Goal: Task Accomplishment & Management: Manage account settings

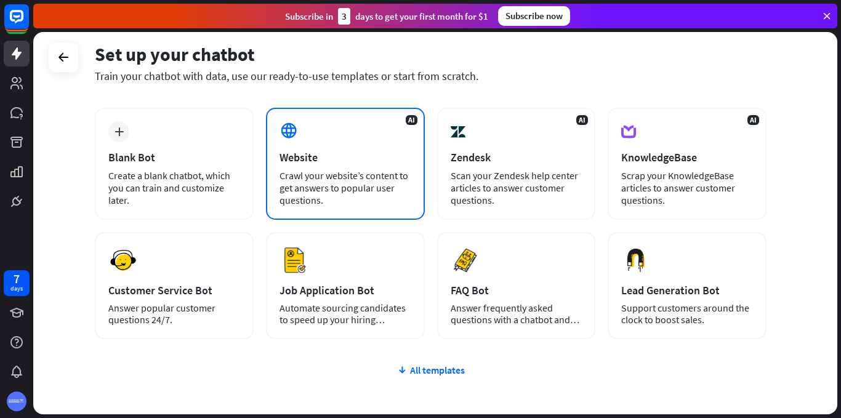
scroll to position [70, 0]
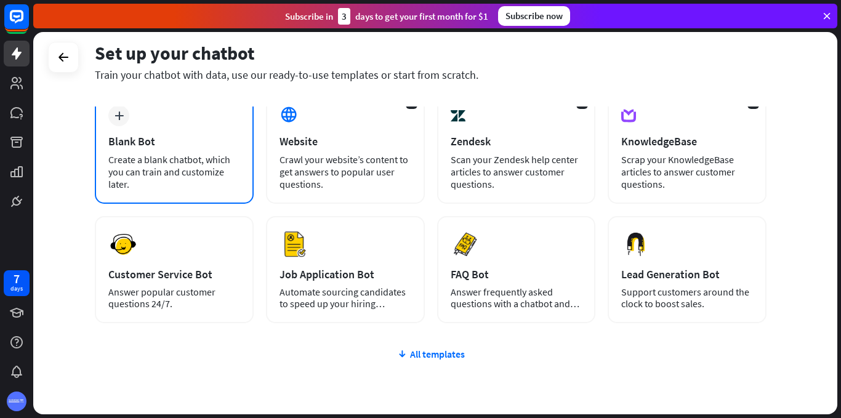
click at [193, 166] on div "Create a blank chatbot, which you can train and customize later." at bounding box center [174, 171] width 132 height 37
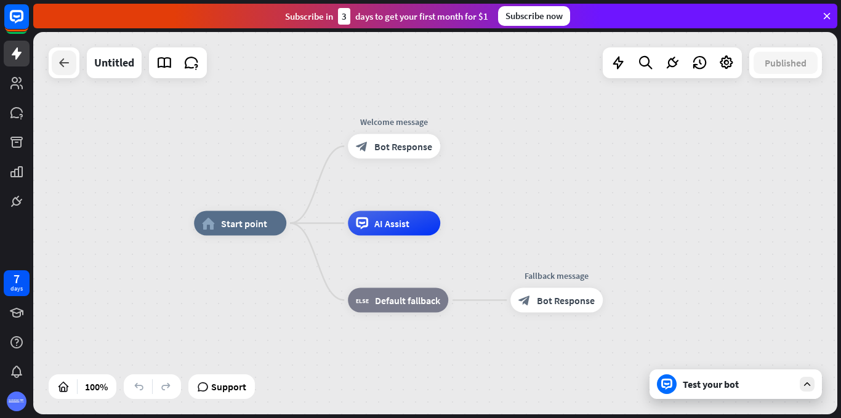
click at [75, 72] on div at bounding box center [64, 62] width 25 height 25
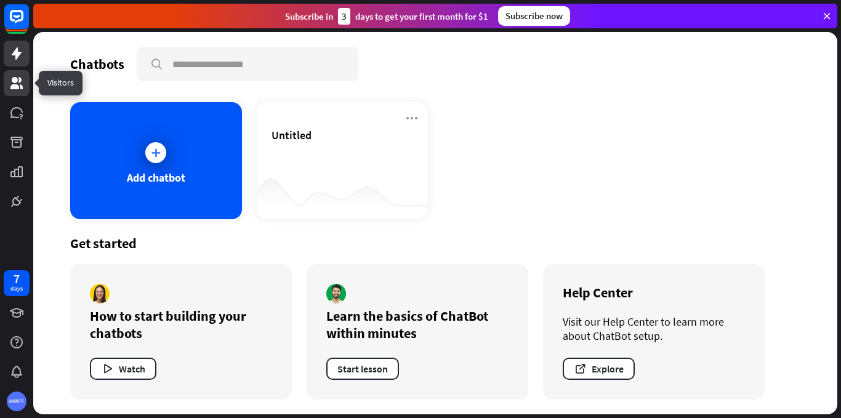
click at [16, 92] on link at bounding box center [17, 83] width 26 height 26
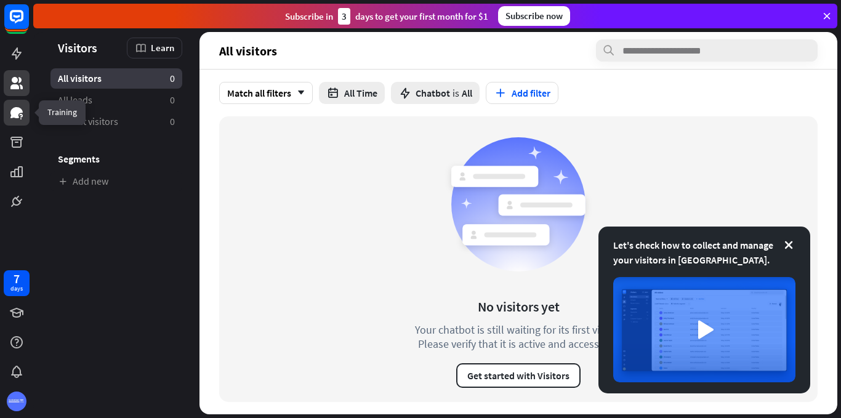
click at [20, 124] on link at bounding box center [17, 113] width 26 height 26
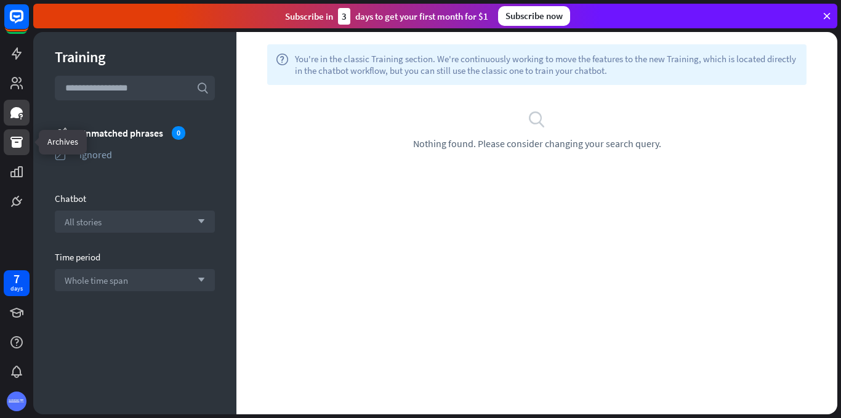
click at [20, 143] on icon at bounding box center [16, 142] width 12 height 11
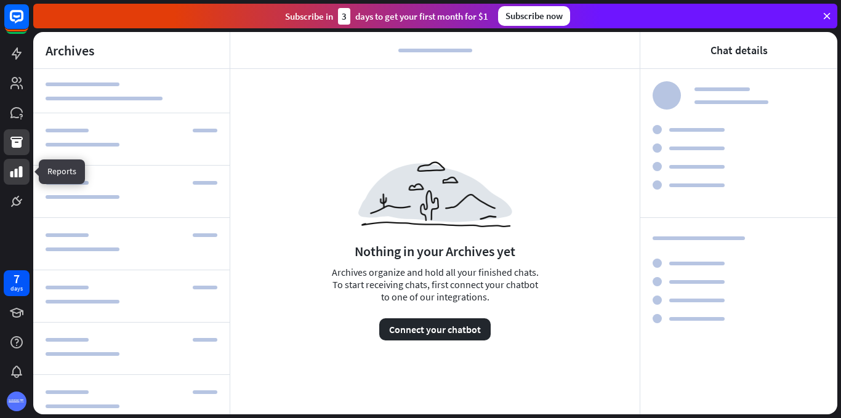
click at [18, 174] on icon at bounding box center [16, 171] width 15 height 15
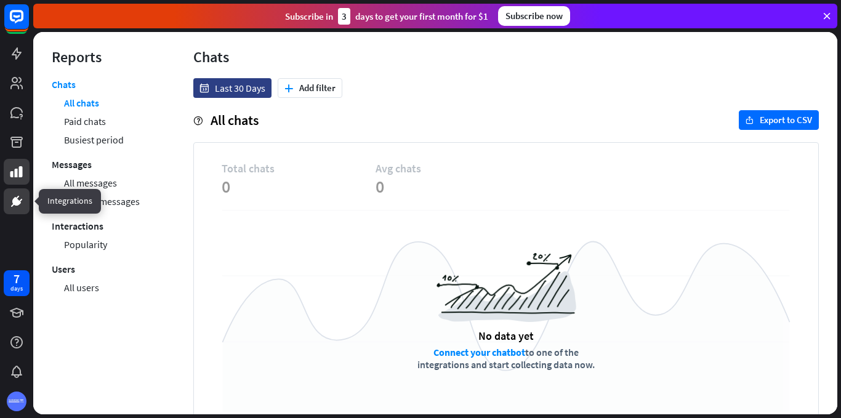
click at [24, 199] on link at bounding box center [17, 201] width 26 height 26
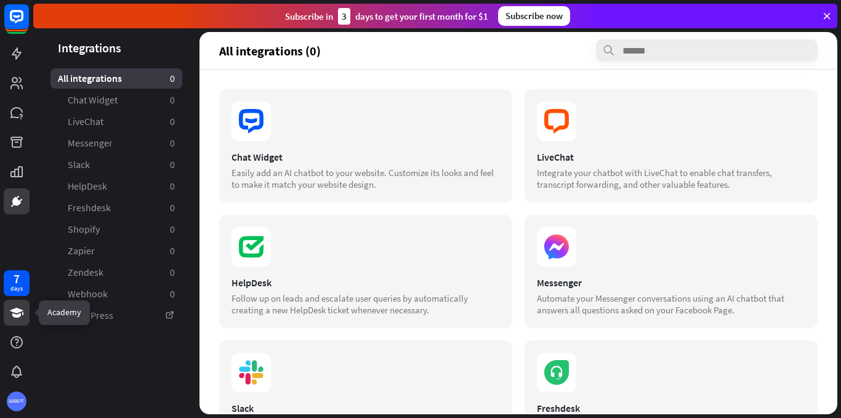
click at [17, 310] on icon at bounding box center [17, 313] width 14 height 10
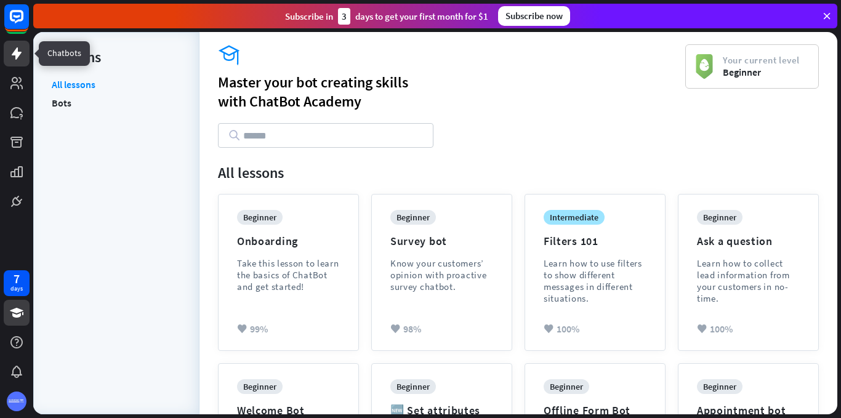
click at [21, 62] on link at bounding box center [17, 54] width 26 height 26
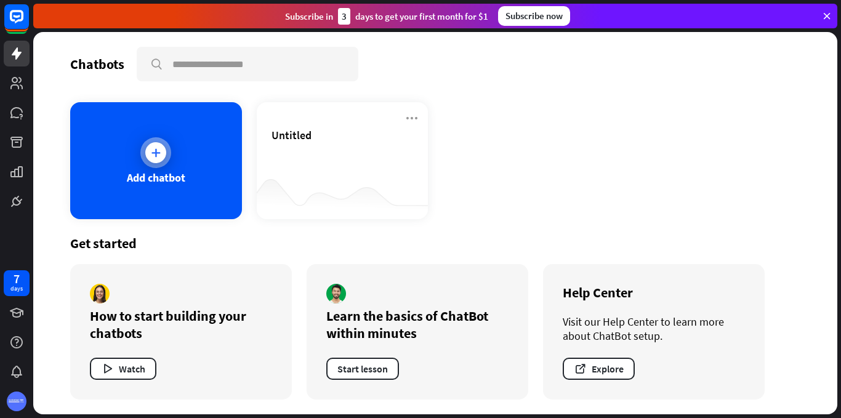
click at [137, 139] on div "Add chatbot" at bounding box center [156, 160] width 172 height 117
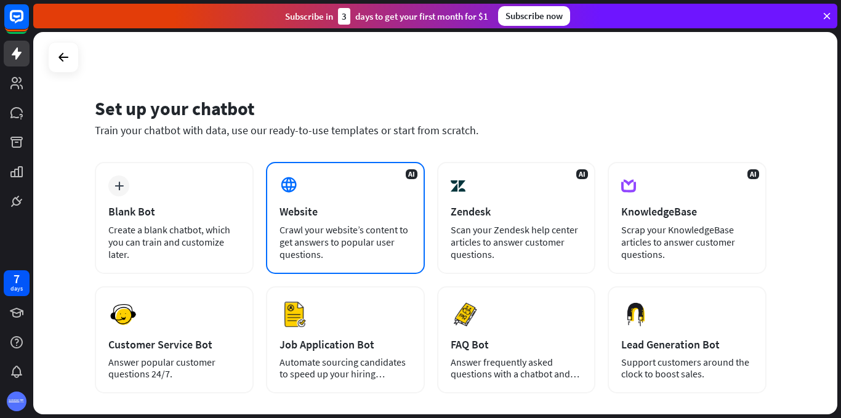
click at [335, 231] on div "Crawl your website’s content to get answers to popular user questions." at bounding box center [346, 242] width 132 height 37
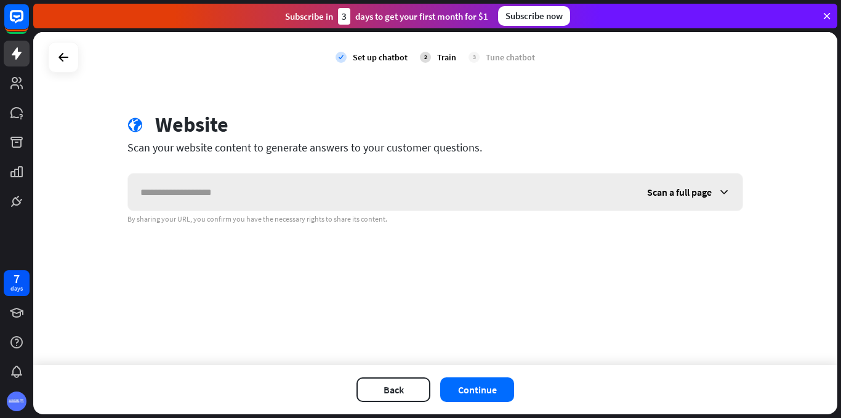
click at [317, 192] on input "text" at bounding box center [381, 192] width 507 height 37
type input "*"
type input "**********"
click at [477, 382] on button "Continue" at bounding box center [477, 389] width 74 height 25
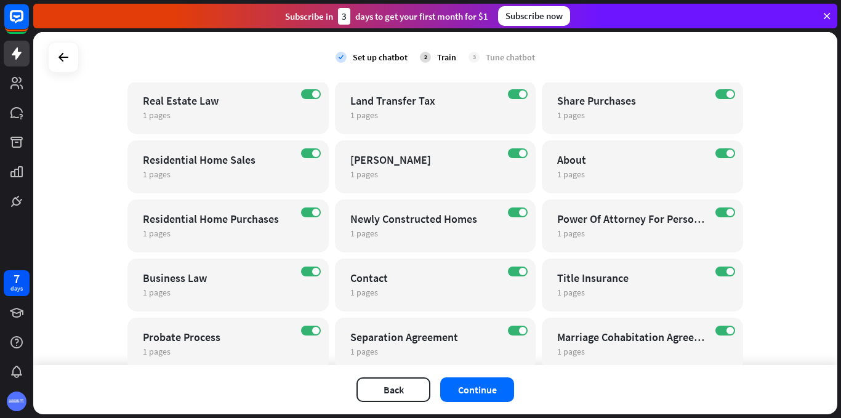
scroll to position [393, 0]
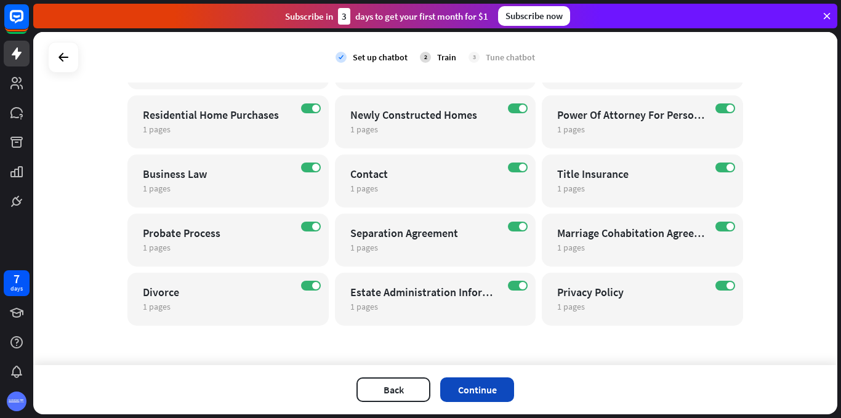
click at [494, 391] on button "Continue" at bounding box center [477, 389] width 74 height 25
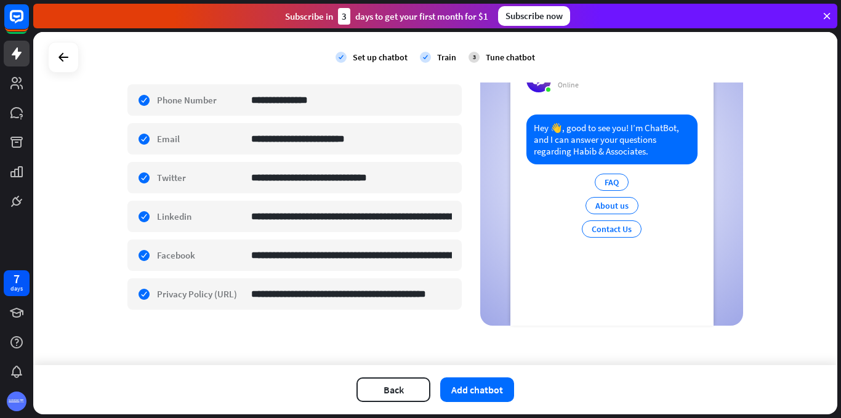
scroll to position [0, 0]
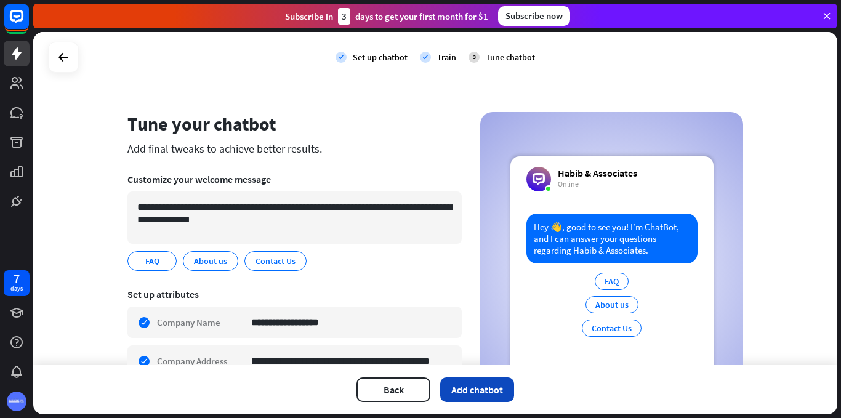
click at [475, 385] on button "Add chatbot" at bounding box center [477, 389] width 74 height 25
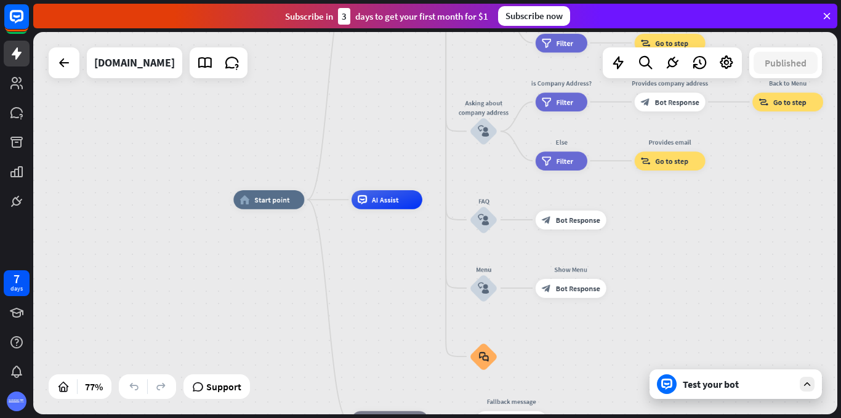
click at [403, 84] on div "home_2 Start point Welcome message block_bot_response Bot Response About us blo…" at bounding box center [435, 223] width 804 height 382
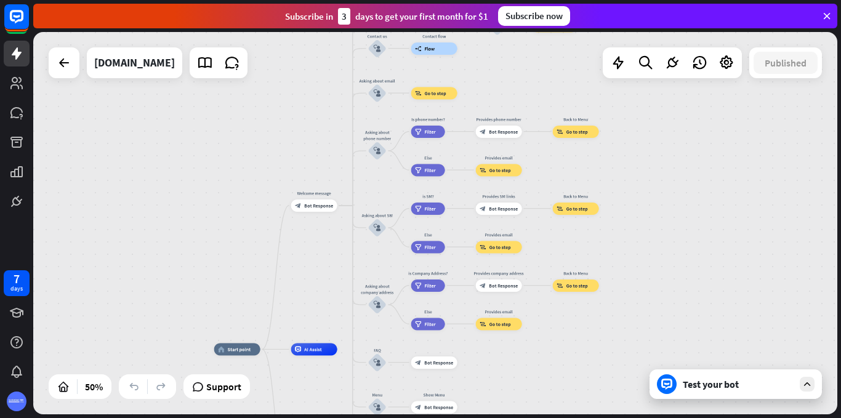
drag, startPoint x: 745, startPoint y: 222, endPoint x: 623, endPoint y: 419, distance: 231.2
click at [623, 418] on html "7 days close Product Help First steps Get started with ChatBot Help Center Foll…" at bounding box center [420, 209] width 841 height 418
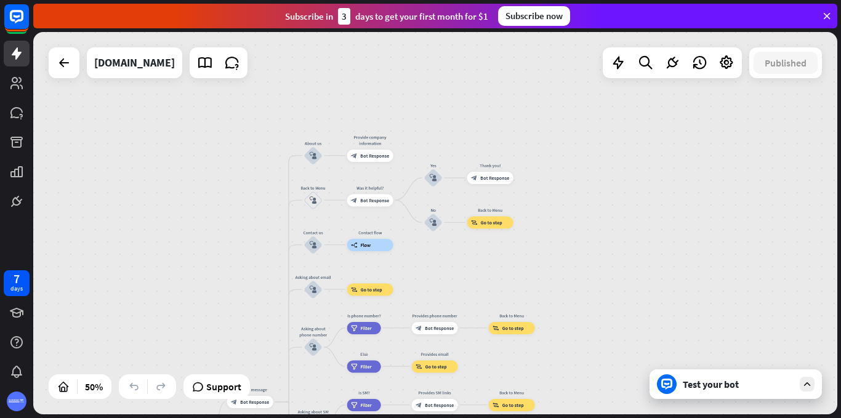
drag, startPoint x: 669, startPoint y: 167, endPoint x: 615, endPoint y: 368, distance: 207.9
click at [615, 368] on div "home_2 Start point Welcome message block_bot_response Bot Response About us blo…" at bounding box center [435, 223] width 804 height 382
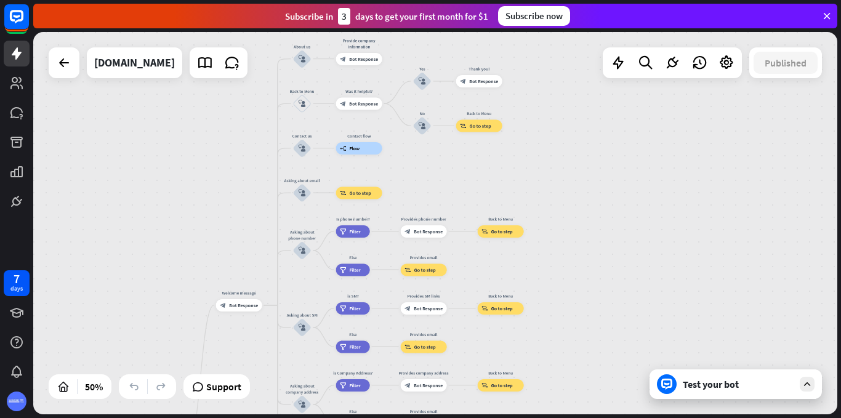
drag, startPoint x: 615, startPoint y: 338, endPoint x: 606, endPoint y: 236, distance: 102.0
click at [606, 236] on div "home_2 Start point Welcome message block_bot_response Bot Response About us blo…" at bounding box center [435, 223] width 804 height 382
click at [804, 386] on icon at bounding box center [807, 384] width 11 height 11
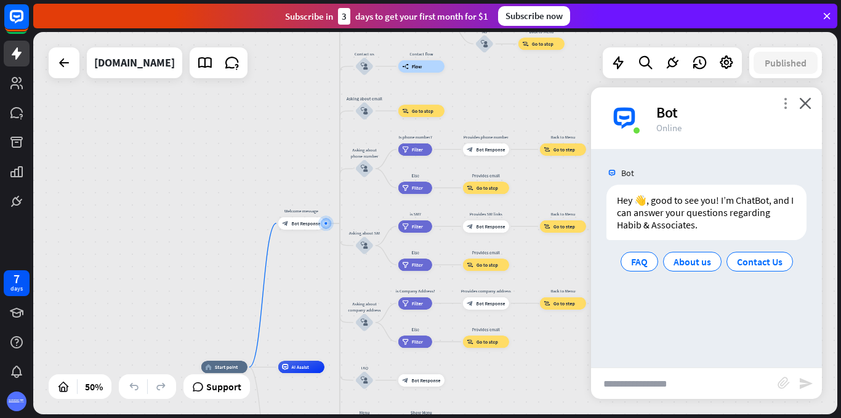
click at [788, 97] on icon "more_vert" at bounding box center [786, 103] width 12 height 12
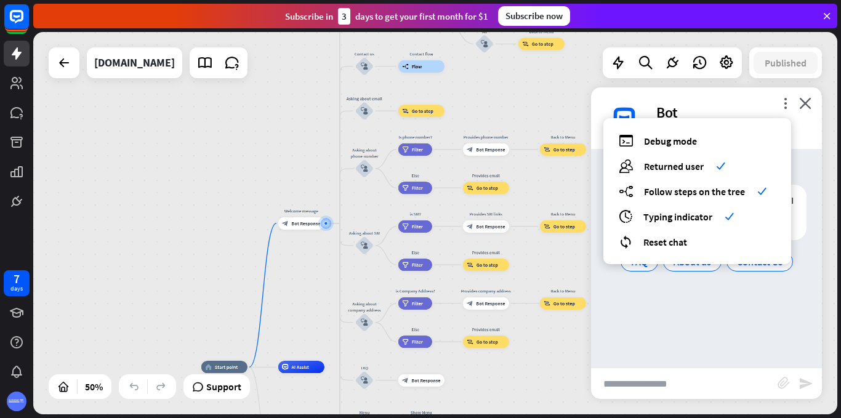
click at [674, 322] on div "Bot Hey 👋, good to see you! I’m ChatBot, and I can answer your questions regard…" at bounding box center [706, 258] width 231 height 219
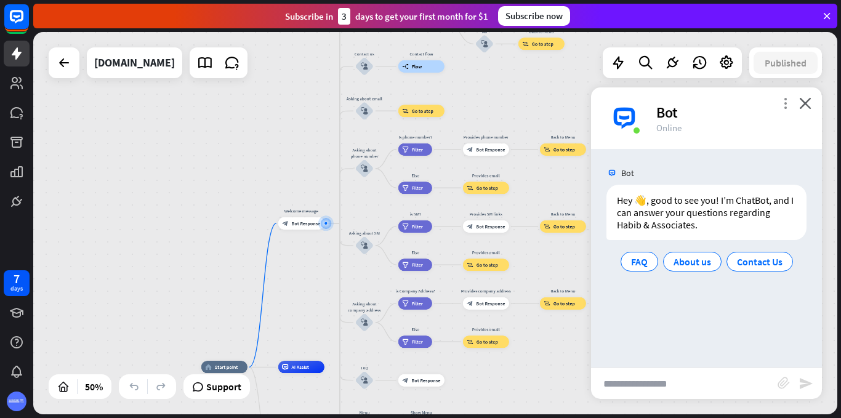
click at [788, 102] on icon "more_vert" at bounding box center [786, 103] width 12 height 12
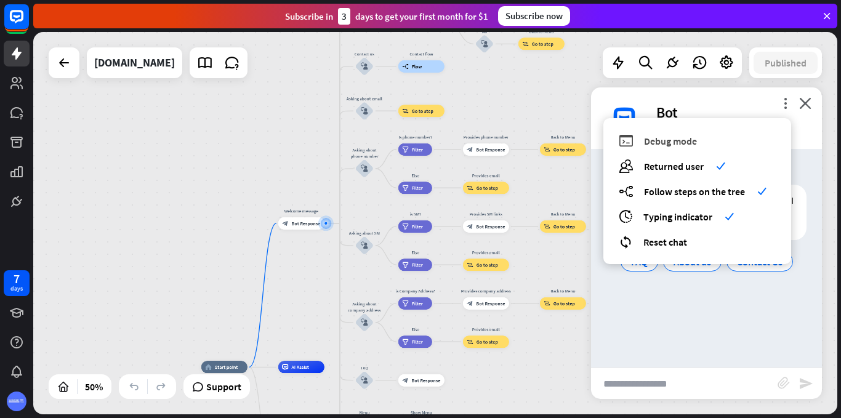
click at [683, 147] on span "Debug mode" at bounding box center [670, 141] width 53 height 12
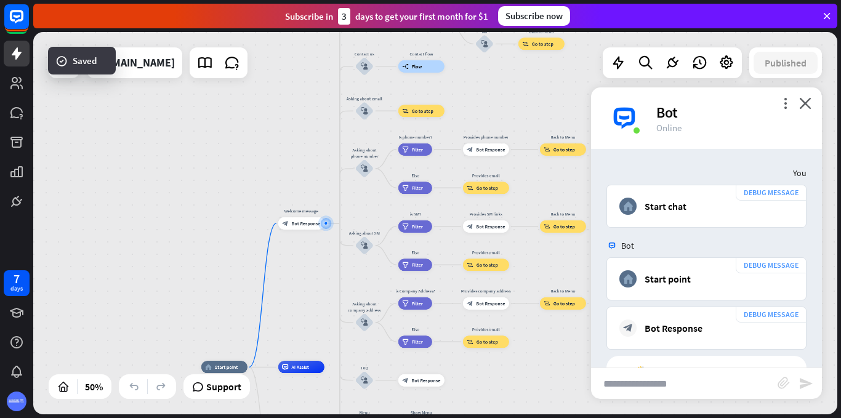
scroll to position [96, 0]
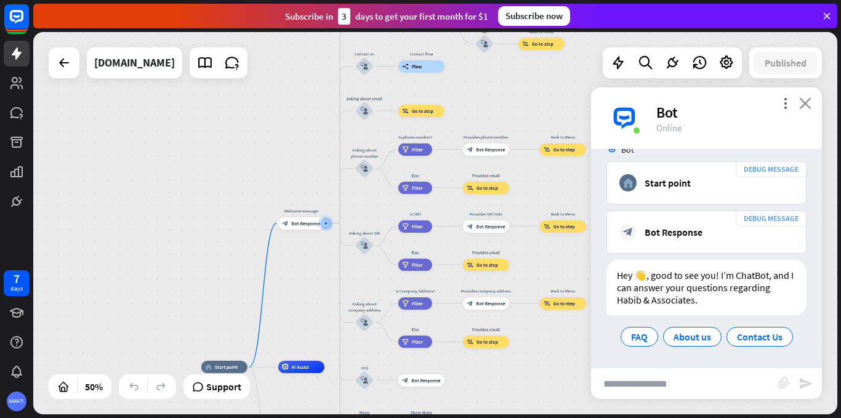
click at [810, 108] on icon "close" at bounding box center [805, 103] width 12 height 12
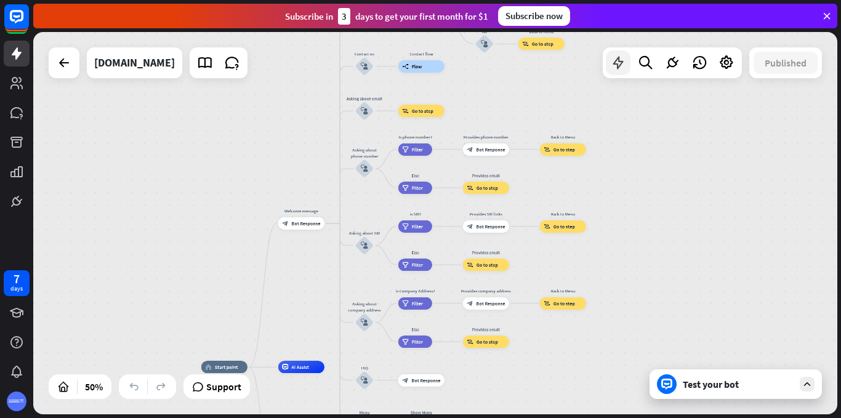
click at [625, 62] on icon at bounding box center [618, 63] width 16 height 16
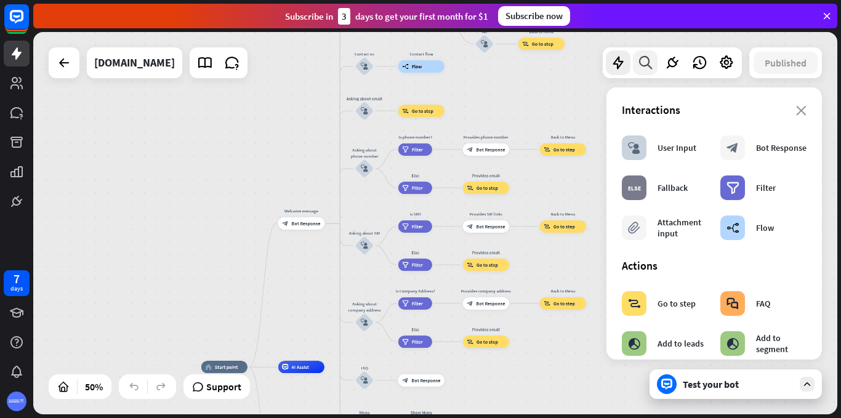
click at [653, 60] on div at bounding box center [645, 62] width 25 height 25
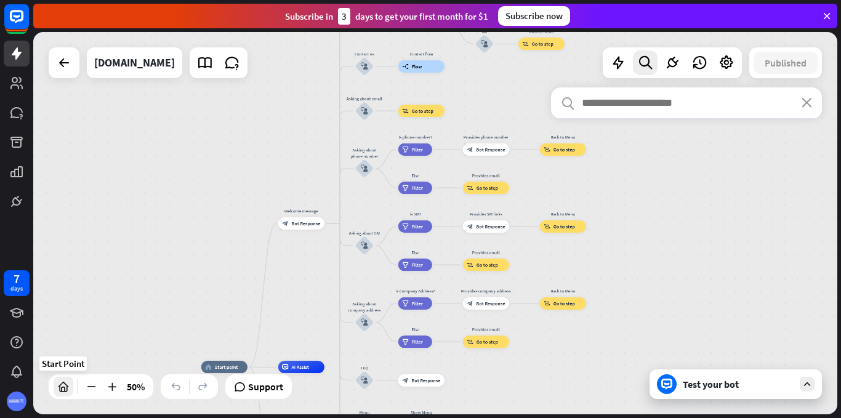
click at [70, 392] on div at bounding box center [64, 387] width 20 height 20
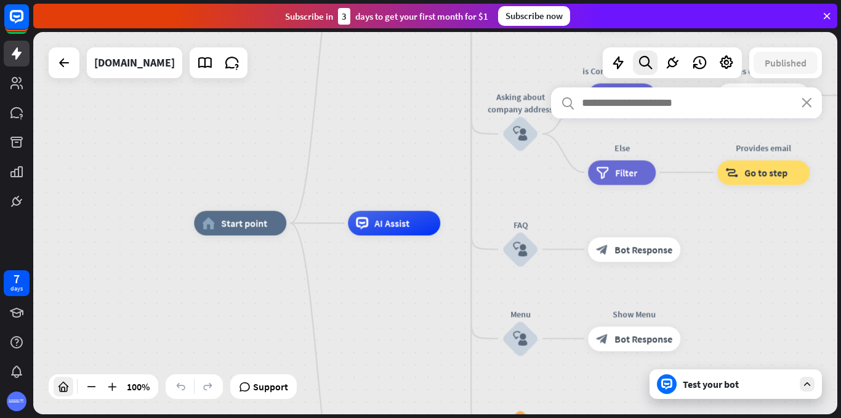
click at [70, 392] on div at bounding box center [64, 387] width 20 height 20
click at [669, 60] on icon at bounding box center [672, 63] width 16 height 16
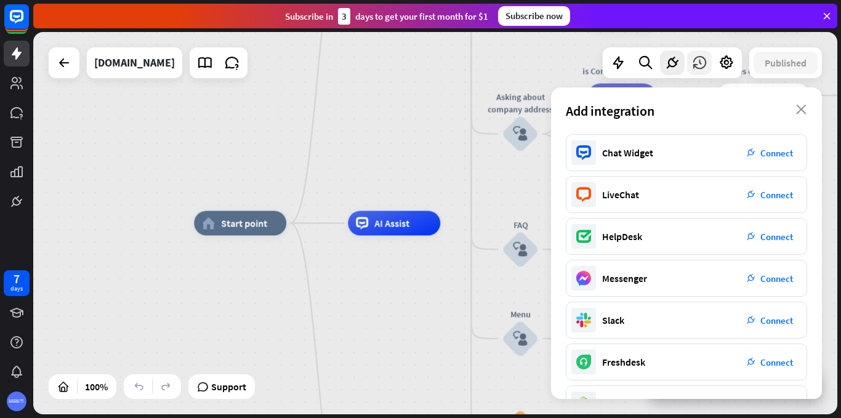
click at [697, 57] on icon at bounding box center [700, 63] width 16 height 16
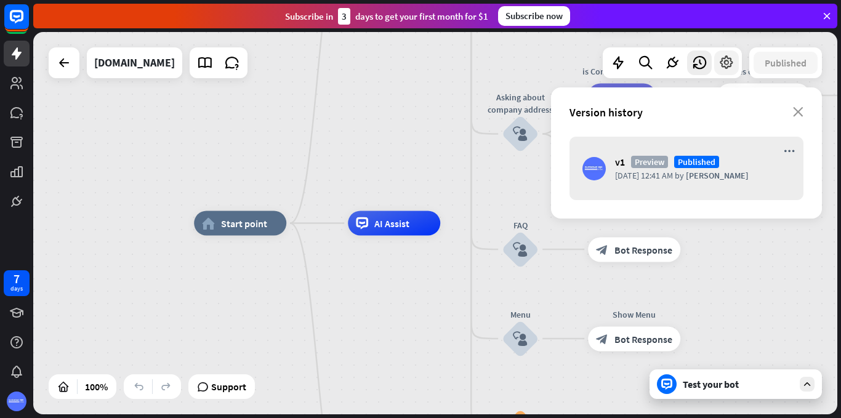
click at [729, 58] on icon at bounding box center [727, 63] width 16 height 16
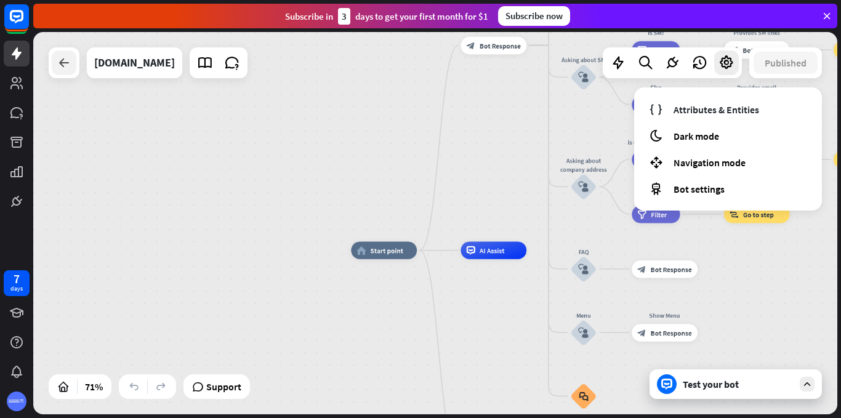
click at [70, 70] on icon at bounding box center [64, 62] width 15 height 15
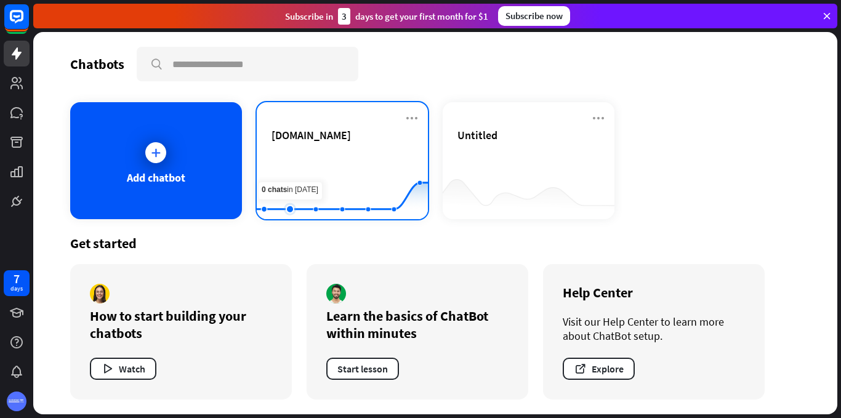
click at [280, 166] on rect at bounding box center [342, 188] width 171 height 77
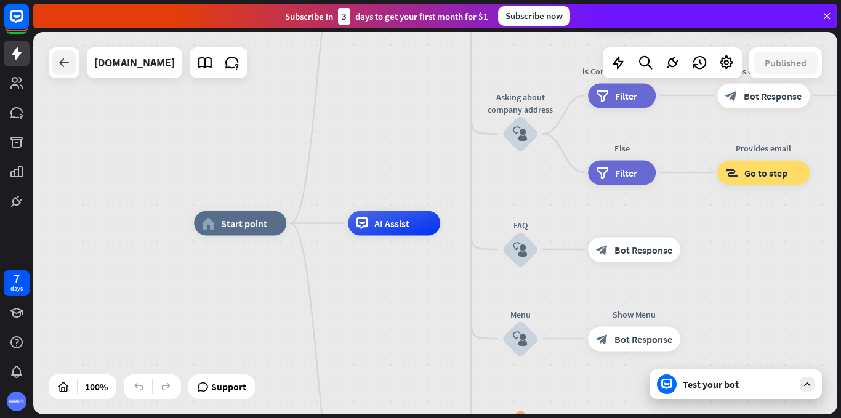
click at [64, 57] on icon at bounding box center [64, 62] width 15 height 15
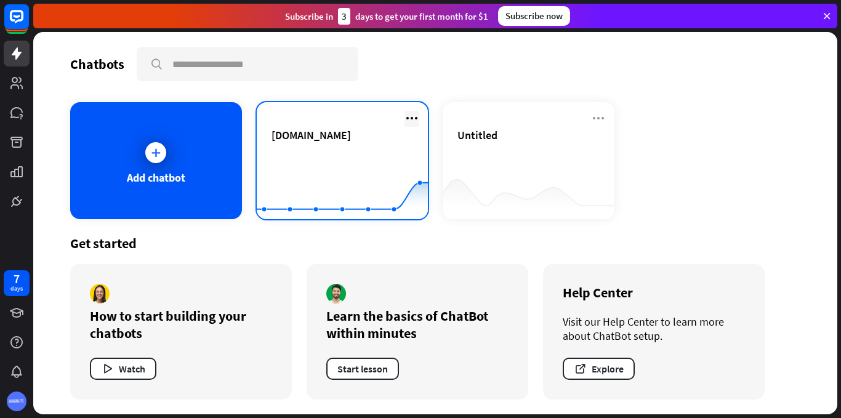
click at [411, 117] on icon at bounding box center [412, 118] width 15 height 15
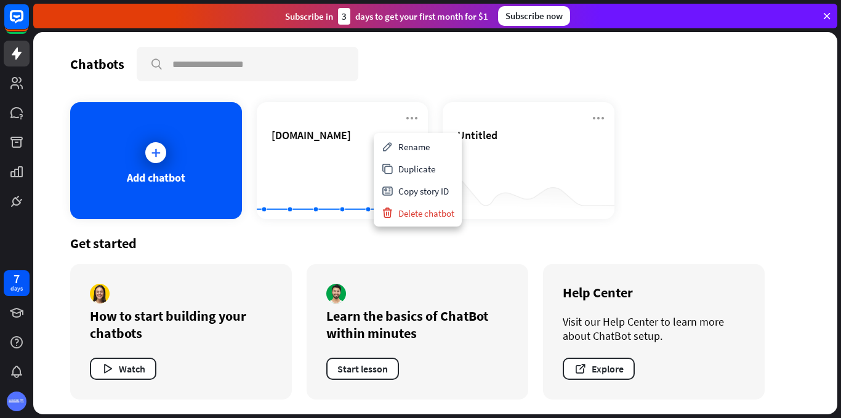
click at [666, 178] on div "Add chatbot [DOMAIN_NAME] Created with Highcharts 10.1.0 0 1 2 Untitled" at bounding box center [435, 160] width 730 height 117
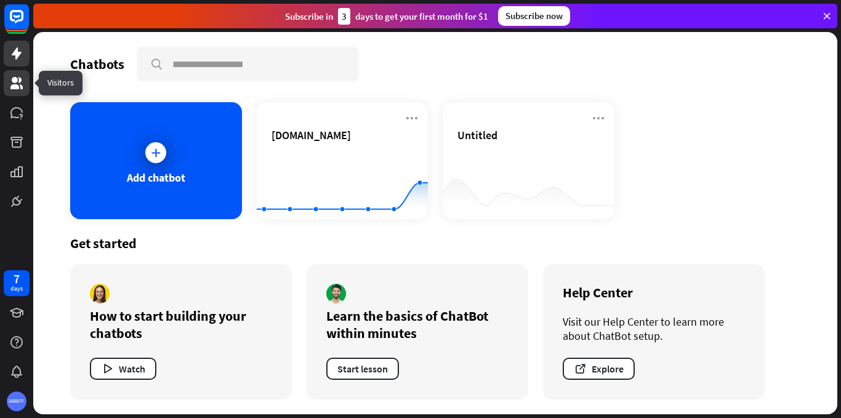
click at [16, 81] on icon at bounding box center [16, 83] width 12 height 12
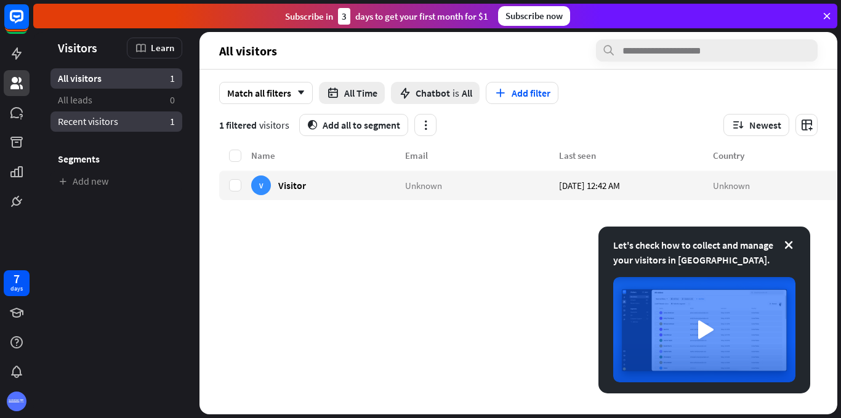
click at [142, 116] on link "Recent visitors 1" at bounding box center [116, 121] width 132 height 20
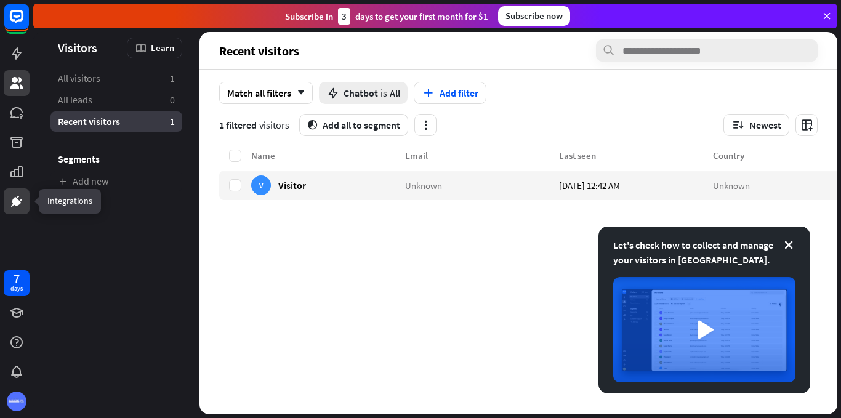
click at [26, 192] on link at bounding box center [17, 201] width 26 height 26
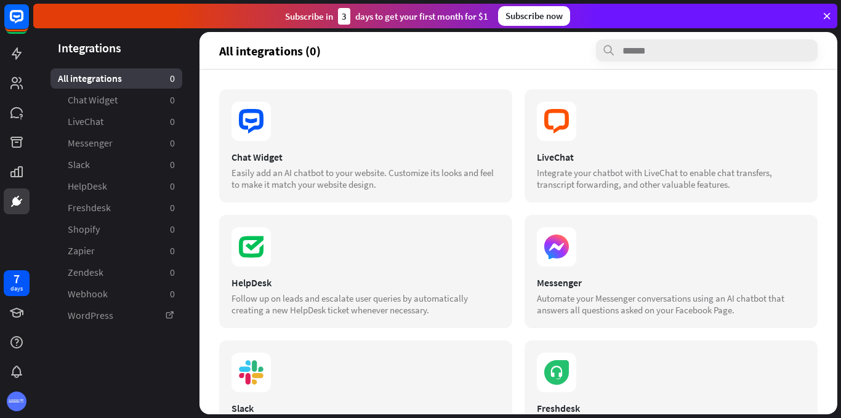
click at [25, 298] on div "7 days" at bounding box center [16, 341] width 33 height 148
click at [19, 291] on div "days" at bounding box center [16, 289] width 12 height 9
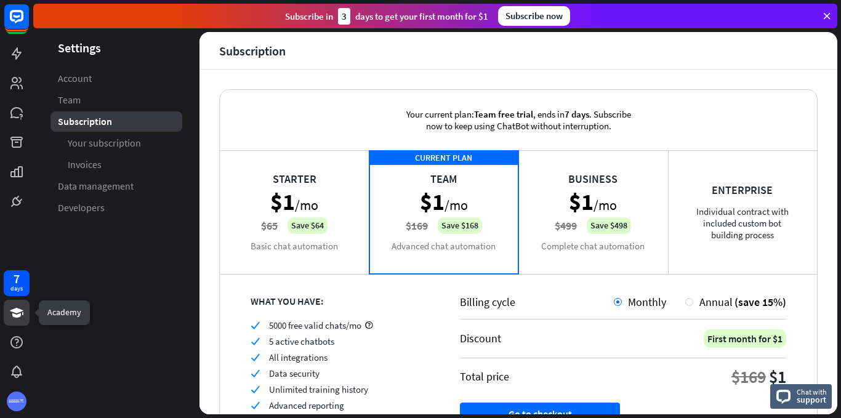
click at [14, 312] on icon at bounding box center [17, 313] width 14 height 10
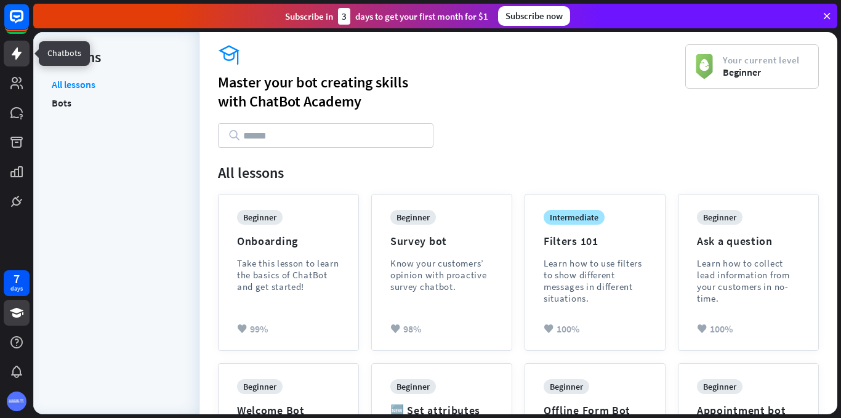
click at [24, 52] on link at bounding box center [17, 54] width 26 height 26
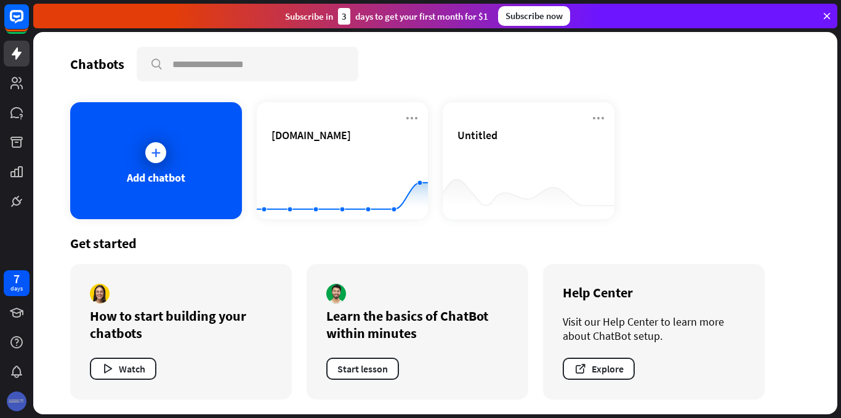
click at [16, 404] on img at bounding box center [17, 402] width 20 height 20
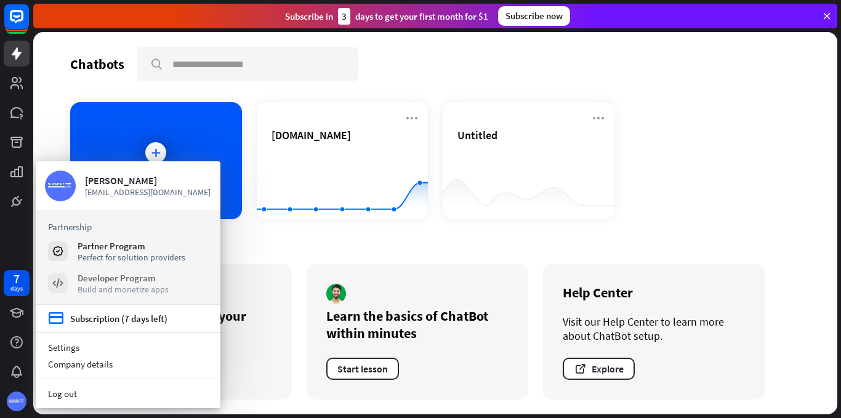
click at [95, 280] on div "Developer Program" at bounding box center [123, 278] width 91 height 12
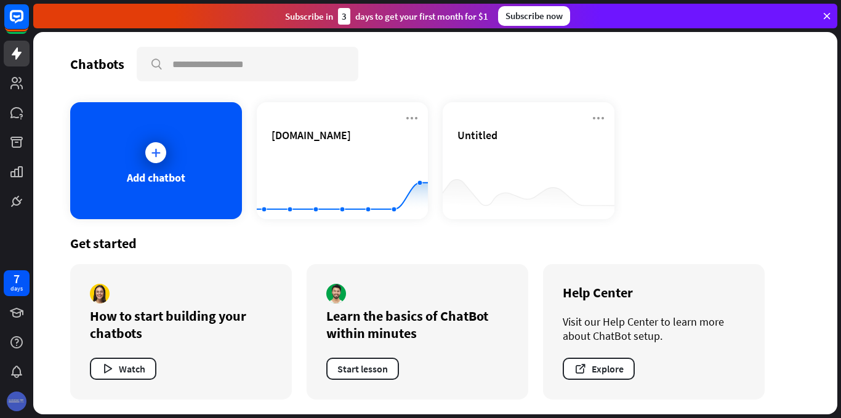
click at [14, 403] on img at bounding box center [17, 402] width 20 height 20
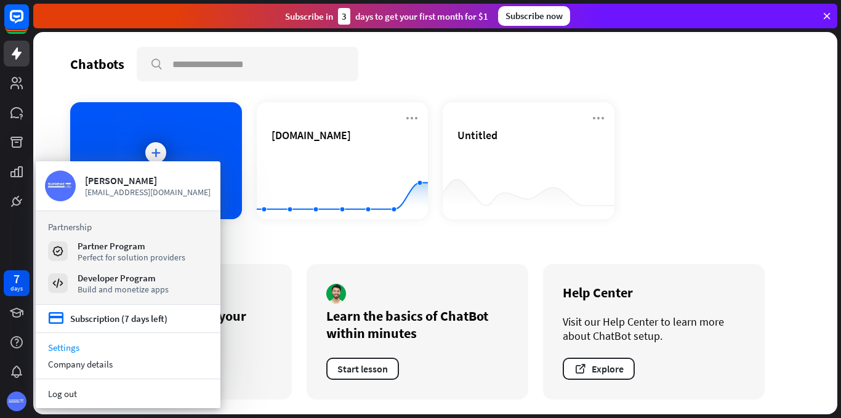
click at [86, 345] on link "Settings" at bounding box center [128, 347] width 185 height 17
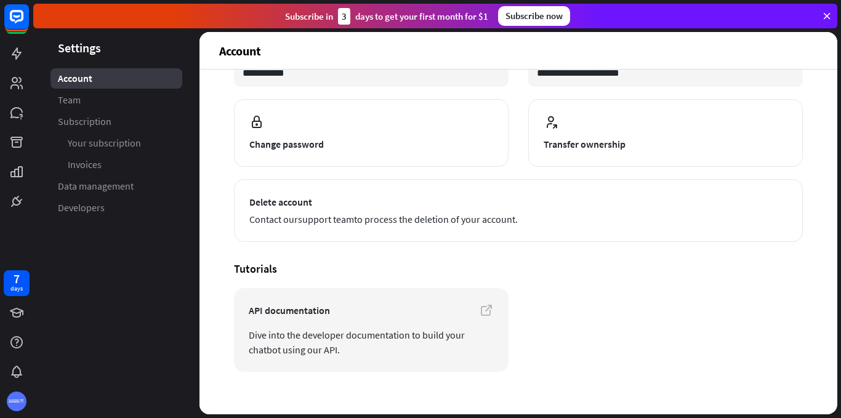
scroll to position [128, 0]
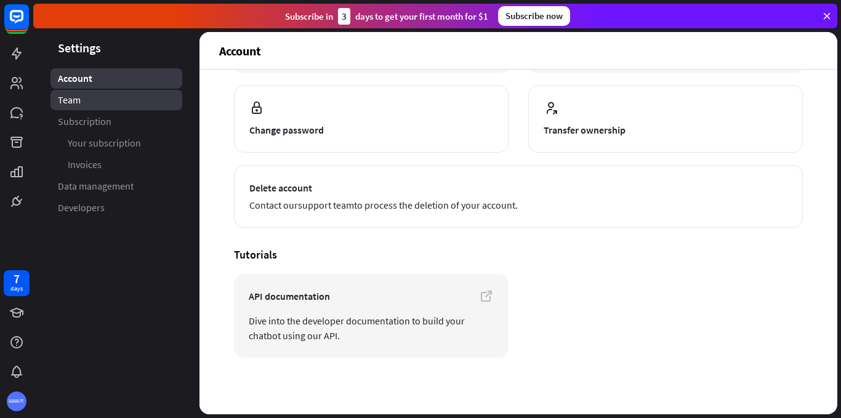
click at [115, 103] on link "Team" at bounding box center [116, 100] width 132 height 20
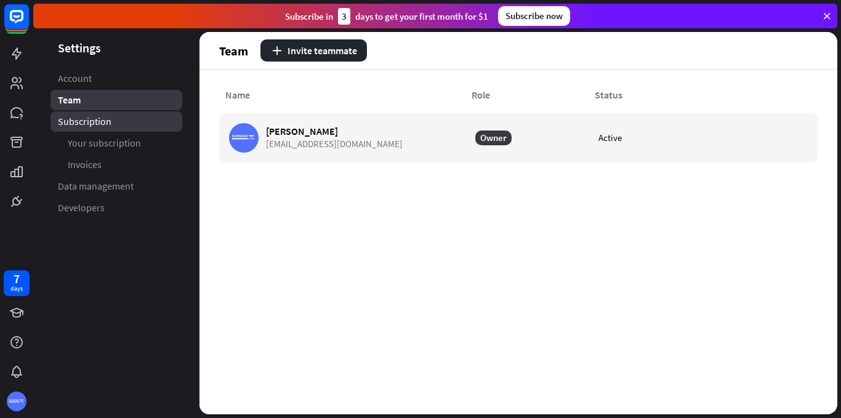
click at [118, 123] on link "Subscription" at bounding box center [116, 121] width 132 height 20
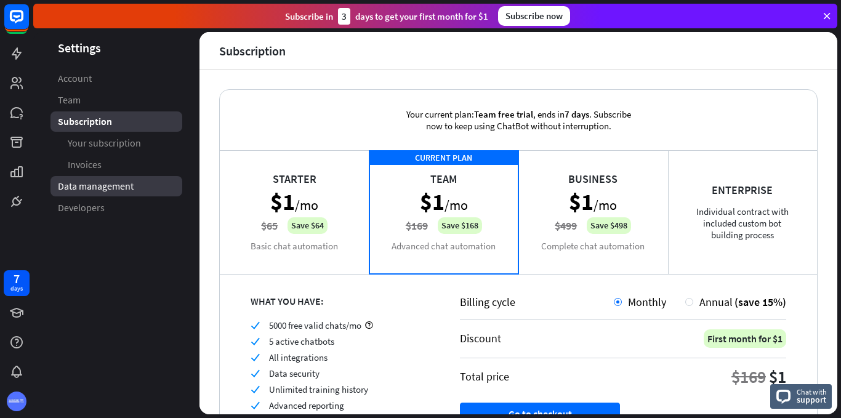
click at [103, 182] on span "Data management" at bounding box center [96, 186] width 76 height 13
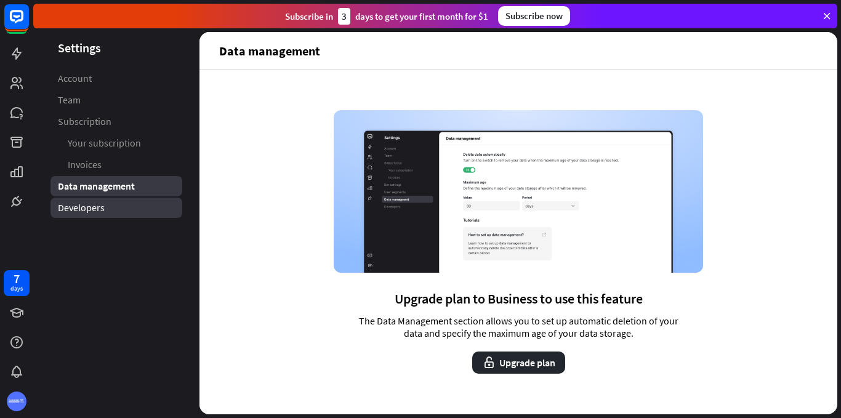
click at [94, 211] on span "Developers" at bounding box center [81, 207] width 47 height 13
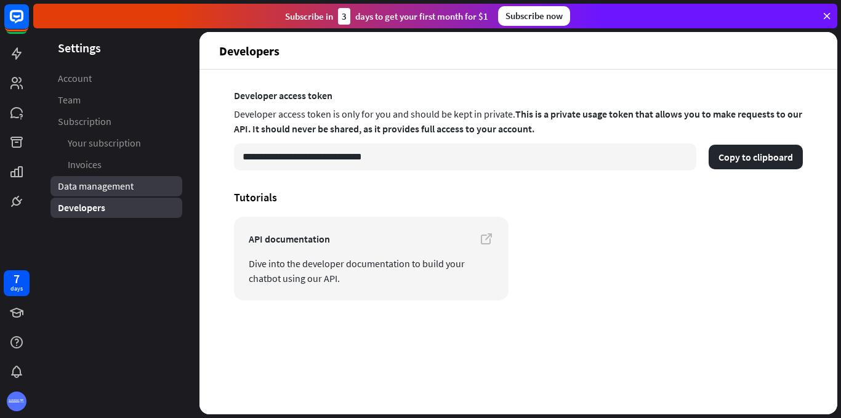
click at [108, 182] on span "Data management" at bounding box center [96, 186] width 76 height 13
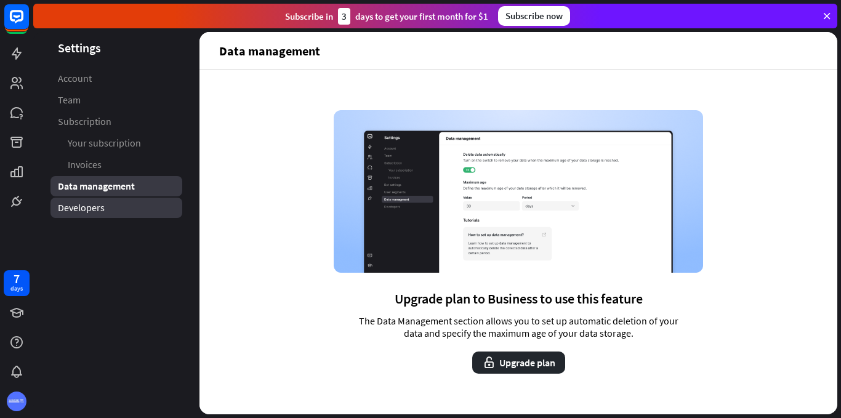
click at [102, 209] on span "Developers" at bounding box center [81, 207] width 47 height 13
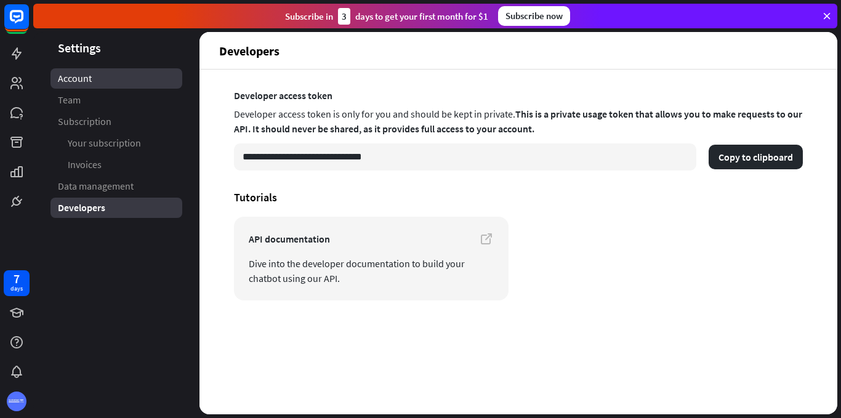
click at [109, 80] on link "Account" at bounding box center [116, 78] width 132 height 20
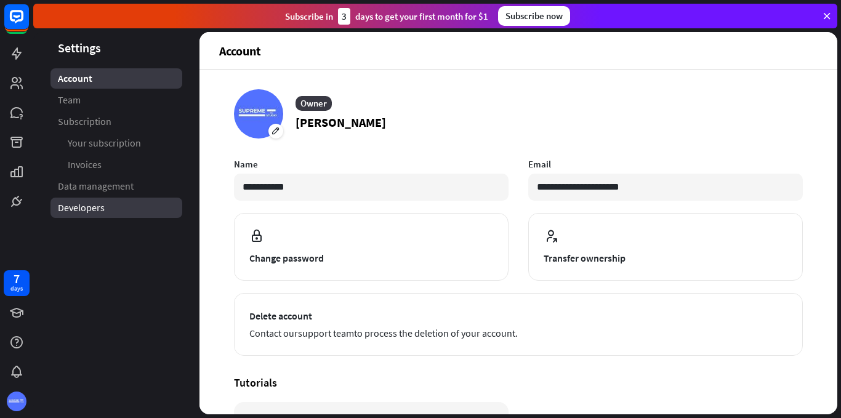
click at [118, 199] on link "Developers" at bounding box center [116, 208] width 132 height 20
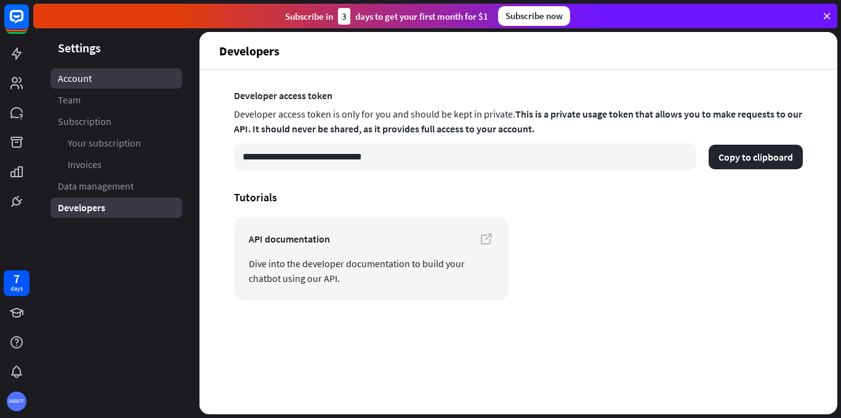
click at [122, 76] on link "Account" at bounding box center [116, 78] width 132 height 20
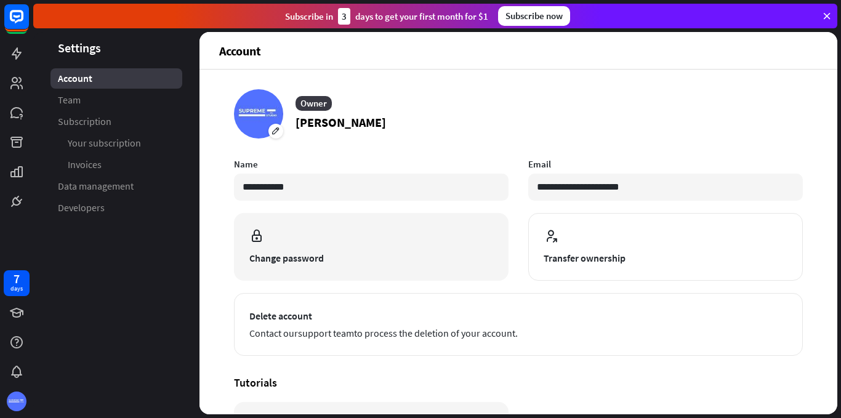
scroll to position [128, 0]
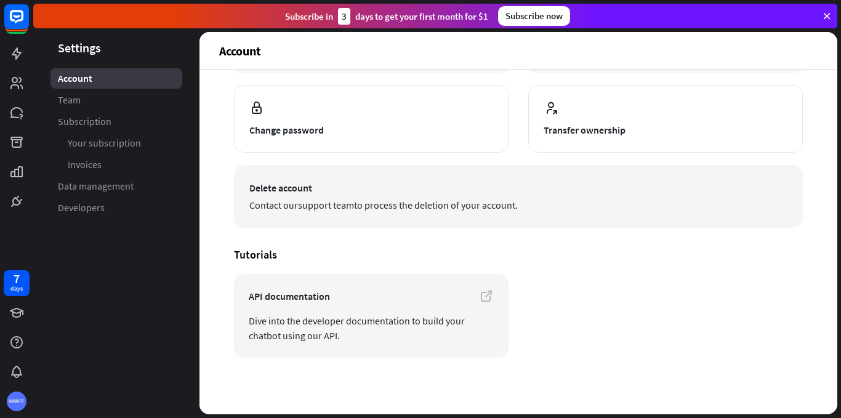
click at [461, 208] on span "Contact our support team to process the deletion of your account." at bounding box center [518, 205] width 538 height 15
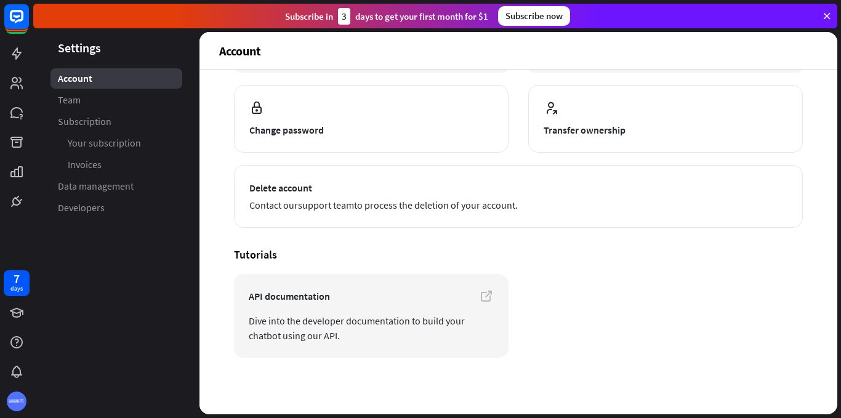
click at [490, 377] on div "**********" at bounding box center [519, 242] width 638 height 345
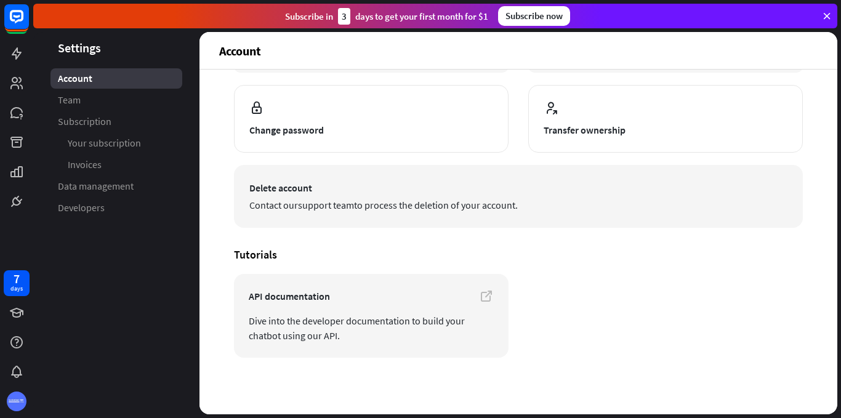
scroll to position [0, 0]
